Goal: Task Accomplishment & Management: Use online tool/utility

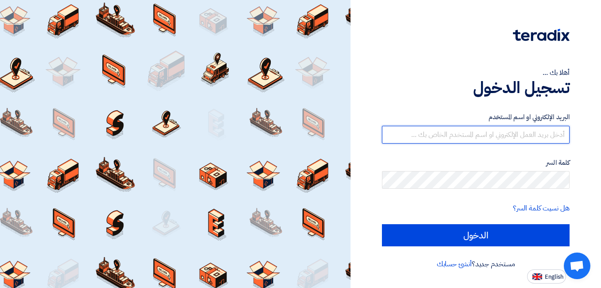
drag, startPoint x: 533, startPoint y: 127, endPoint x: 527, endPoint y: 130, distance: 6.5
click at [533, 127] on input "text" at bounding box center [476, 135] width 188 height 18
type input "[EMAIL_ADDRESS][DOMAIN_NAME]"
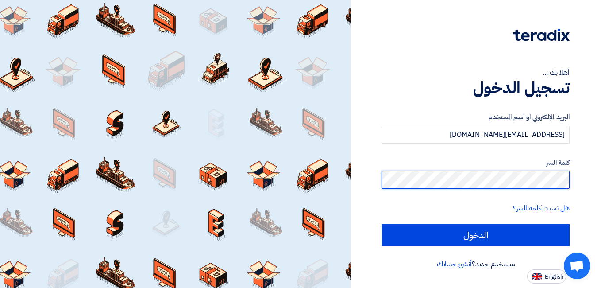
click at [569, 182] on div "أهلا بك ... تسجيل الدخول البريد الإلكتروني او اسم المستخدم [EMAIL_ADDRESS][DOMA…" at bounding box center [475, 141] width 237 height 283
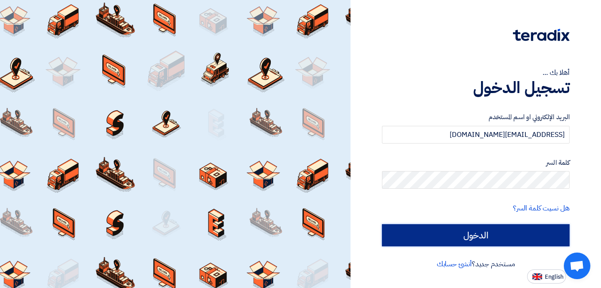
click at [450, 242] on input "الدخول" at bounding box center [476, 235] width 188 height 22
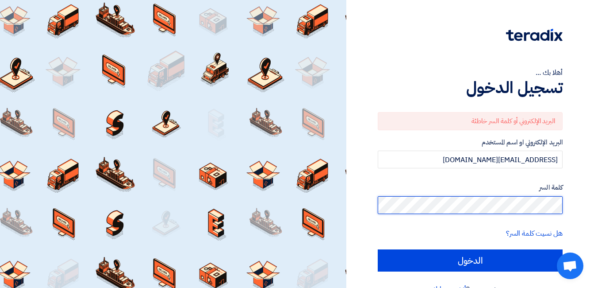
click at [566, 205] on div "أهلا بك ... تسجيل الدخول البريد الإلكتروني أو كلمة السر خاطئة البريد الإلكتروني…" at bounding box center [470, 154] width 234 height 308
click at [378, 249] on input "الدخول" at bounding box center [470, 260] width 185 height 22
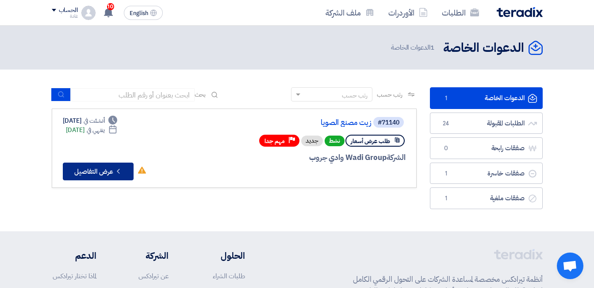
click at [99, 179] on button "Check details عرض التفاصيل" at bounding box center [98, 171] width 71 height 18
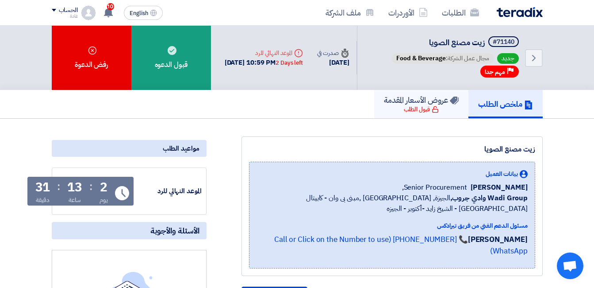
click at [415, 108] on div "قبول الطلب" at bounding box center [421, 109] width 35 height 9
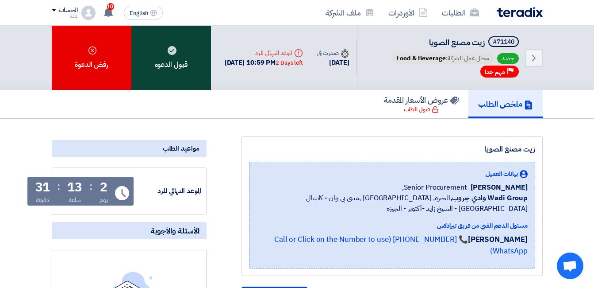
click at [175, 67] on div "قبول الدعوه" at bounding box center [171, 58] width 80 height 64
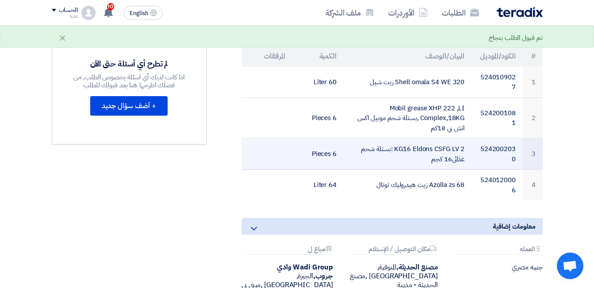
scroll to position [221, 0]
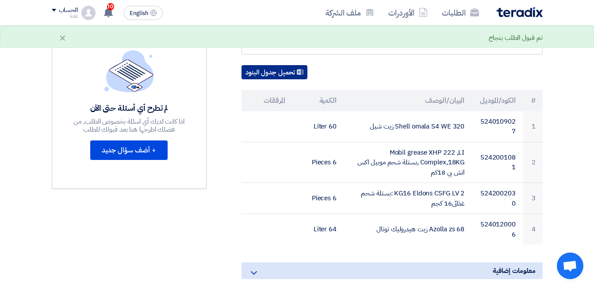
click at [274, 71] on button "تحميل جدول البنود" at bounding box center [275, 72] width 66 height 14
